Goal: Connect with others: Connect with others

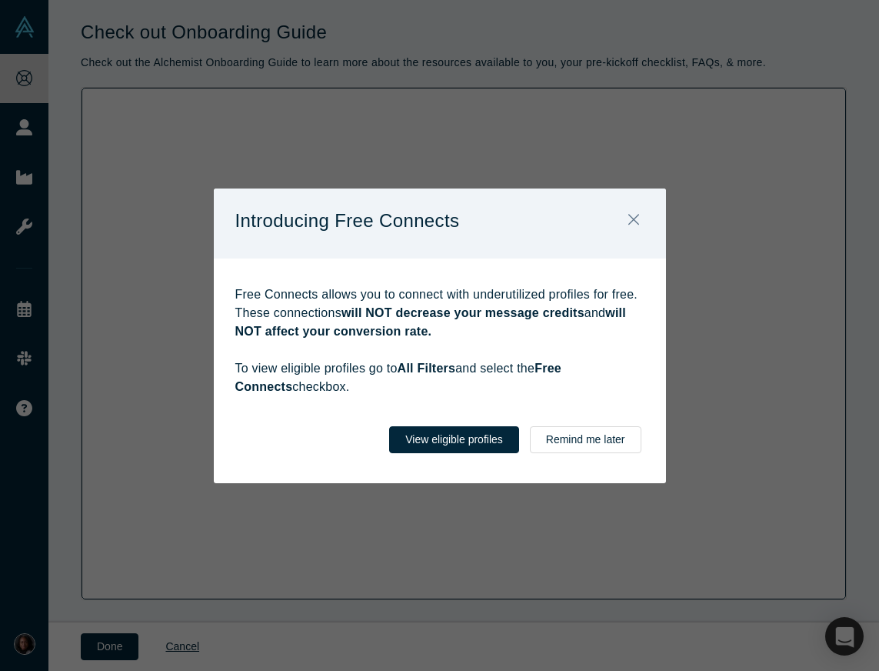
click at [498, 211] on div "Introducing Free Connects" at bounding box center [440, 223] width 452 height 70
click at [501, 434] on button "View eligible profiles" at bounding box center [454, 439] width 130 height 27
